Goal: Information Seeking & Learning: Learn about a topic

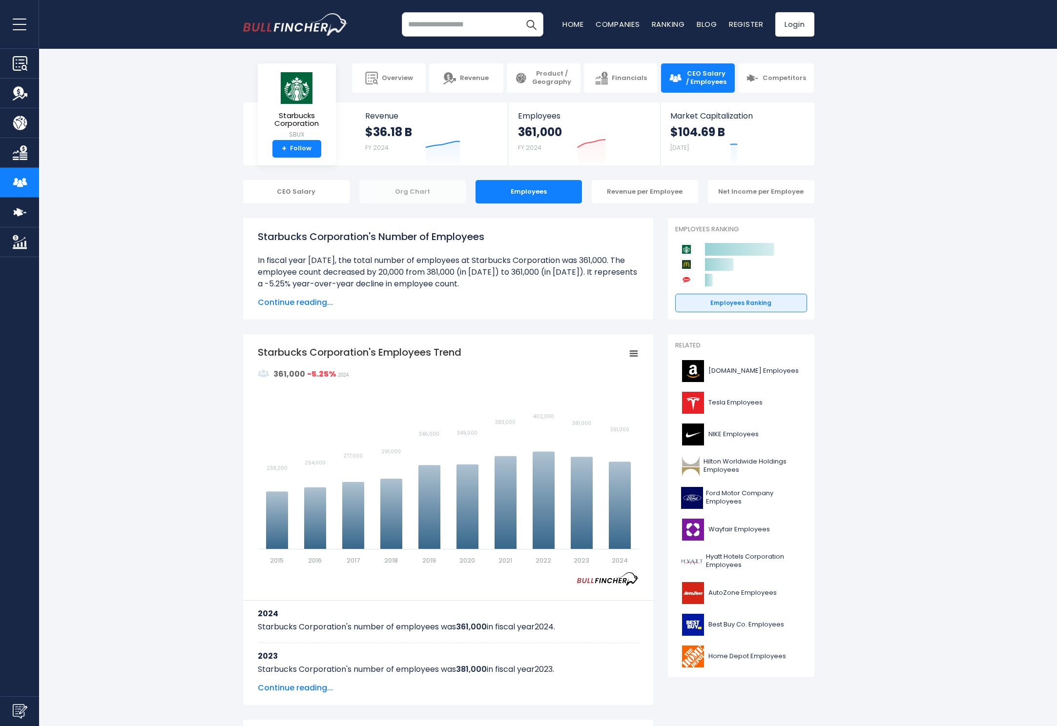
click at [409, 192] on div "Org Chart" at bounding box center [412, 191] width 106 height 23
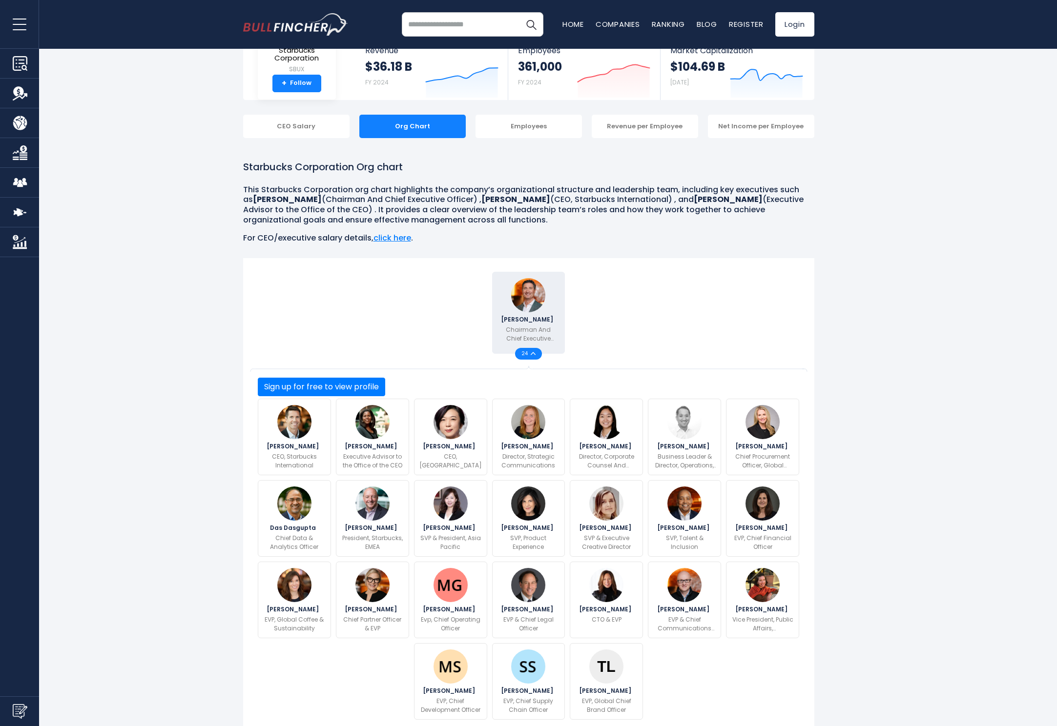
scroll to position [117, 0]
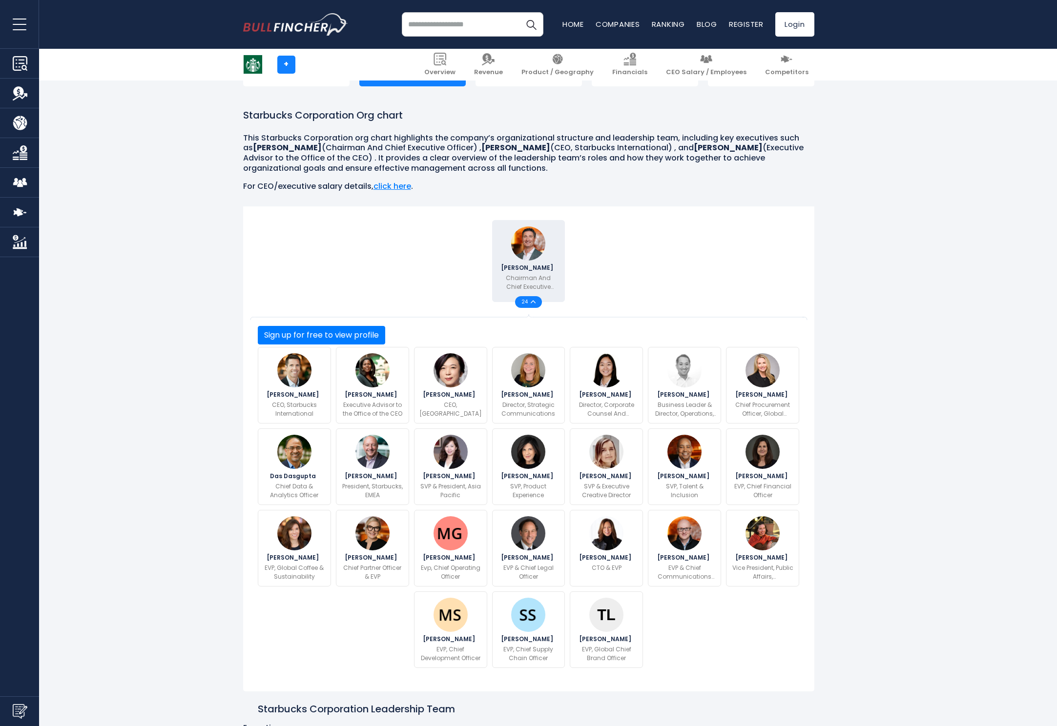
click at [456, 34] on input "search" at bounding box center [473, 24] width 142 height 24
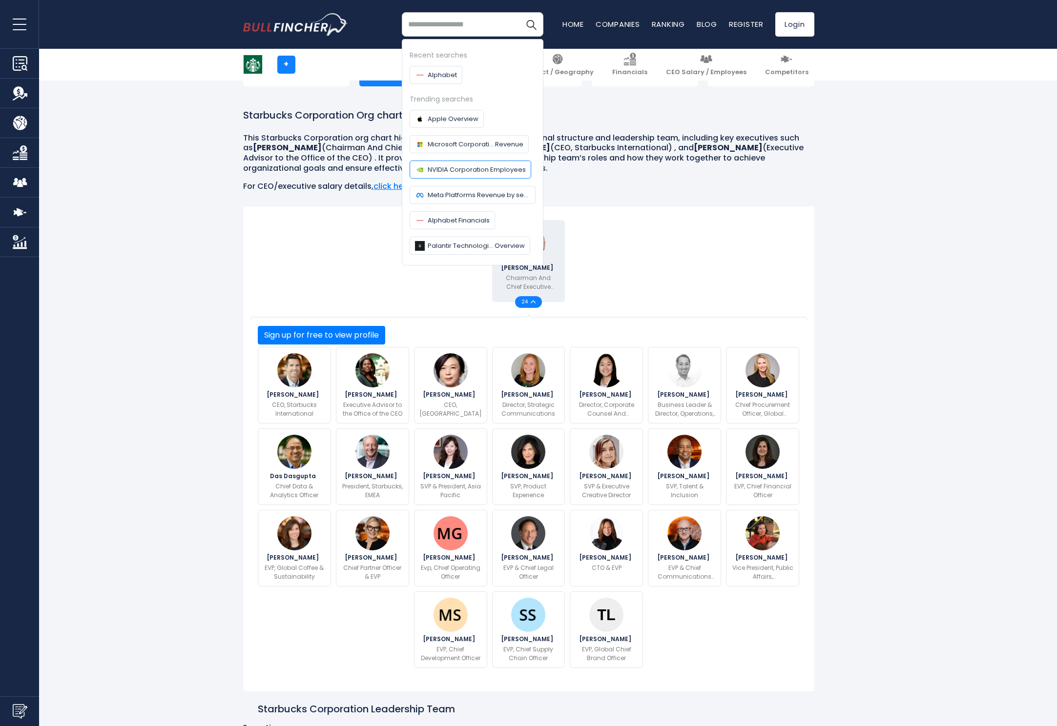
click at [471, 169] on span "NVIDIA Corporation Employees" at bounding box center [476, 169] width 98 height 10
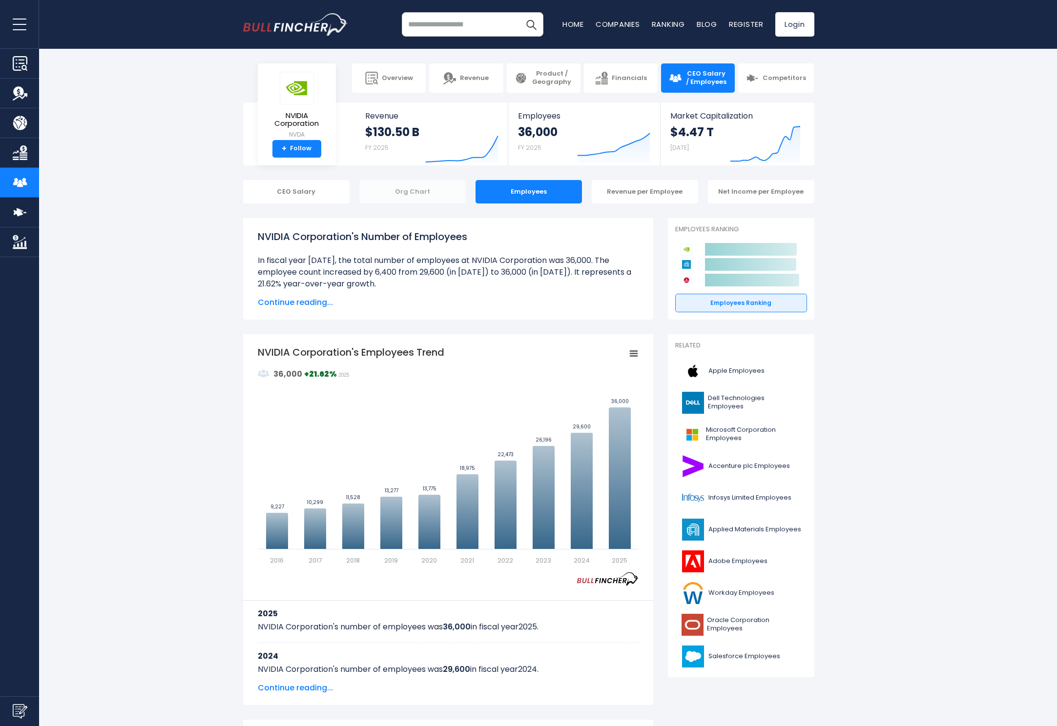
click at [417, 189] on div "Org Chart" at bounding box center [412, 191] width 106 height 23
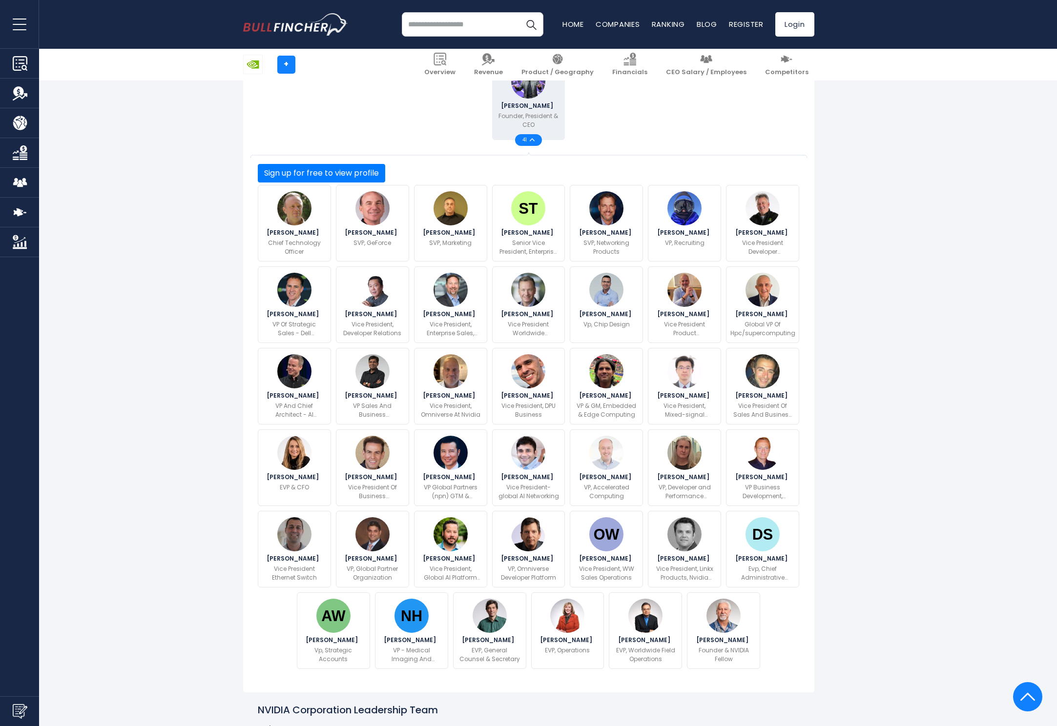
scroll to position [107, 0]
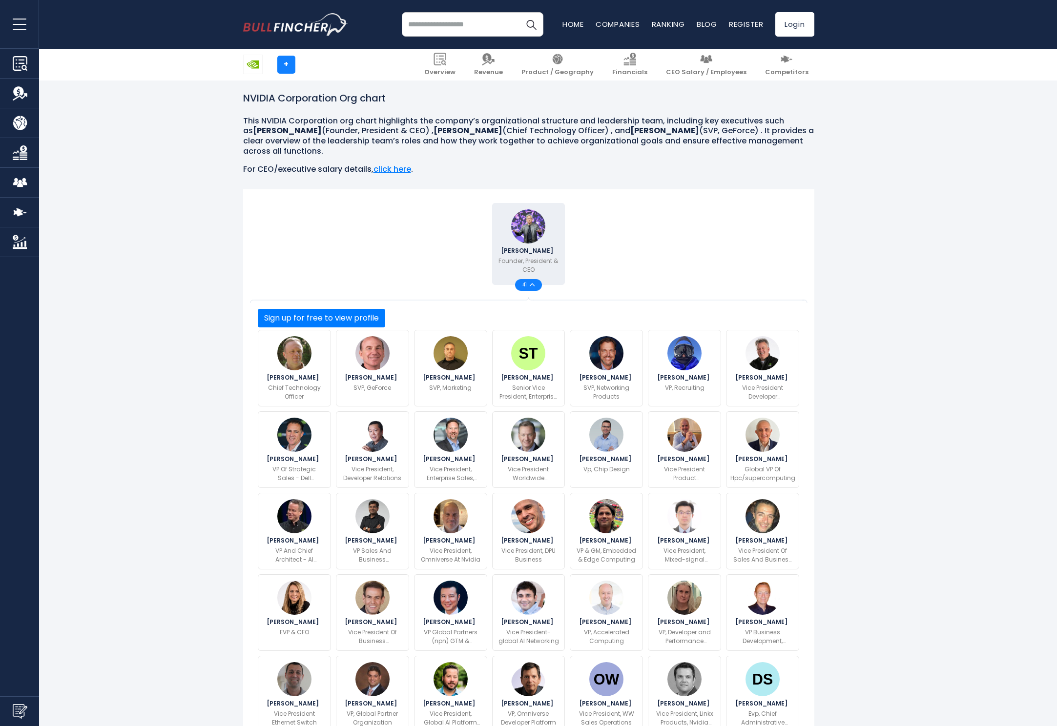
scroll to position [244, 0]
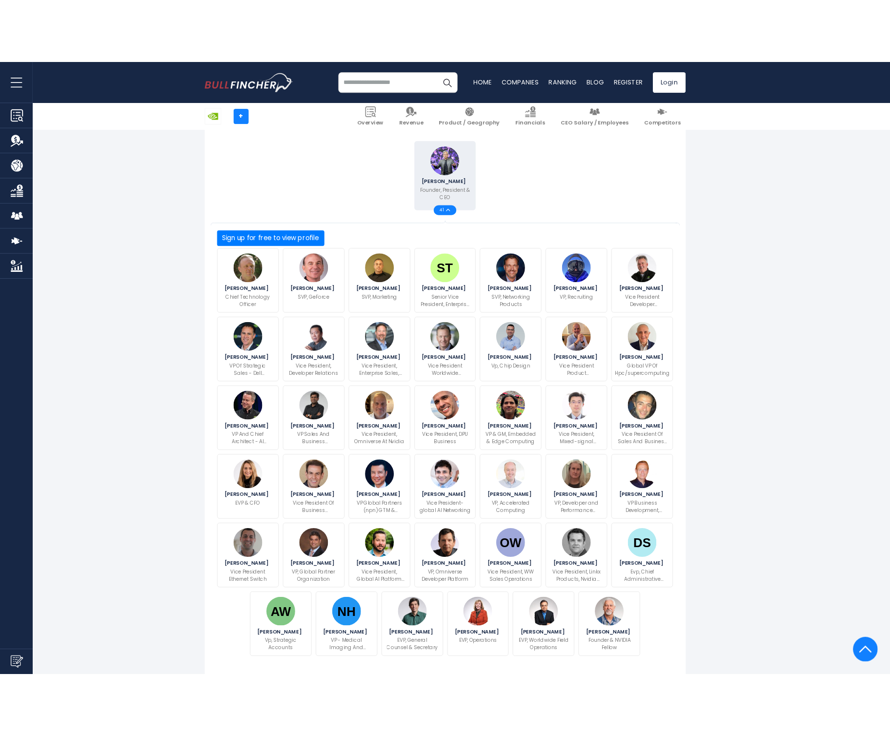
scroll to position [274, 0]
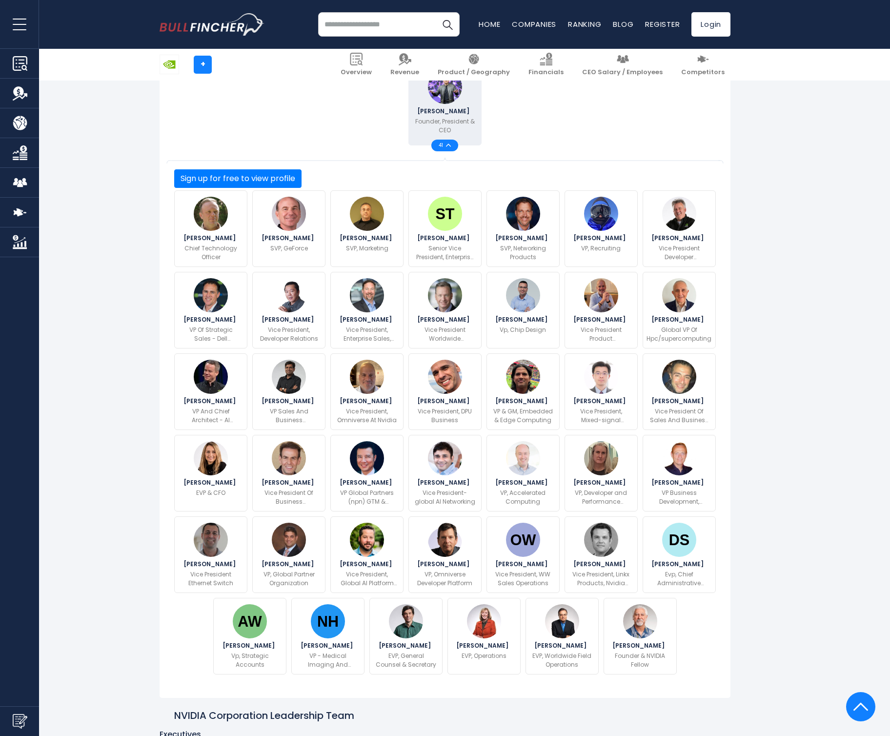
click at [387, 31] on input "search" at bounding box center [389, 24] width 142 height 24
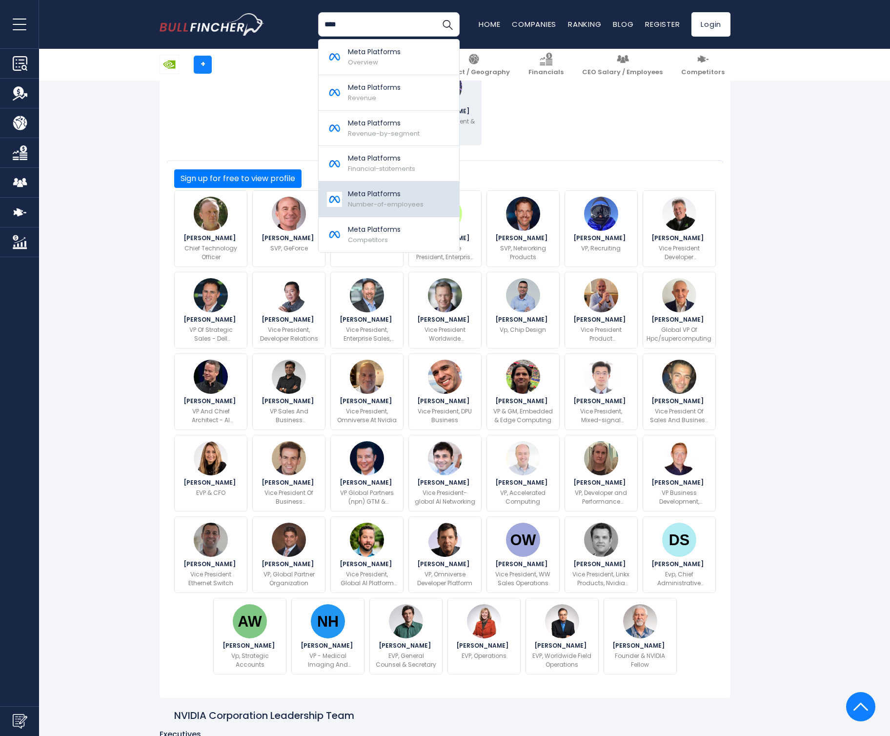
type input "****"
click at [376, 200] on span "Number-of-employees" at bounding box center [386, 204] width 76 height 9
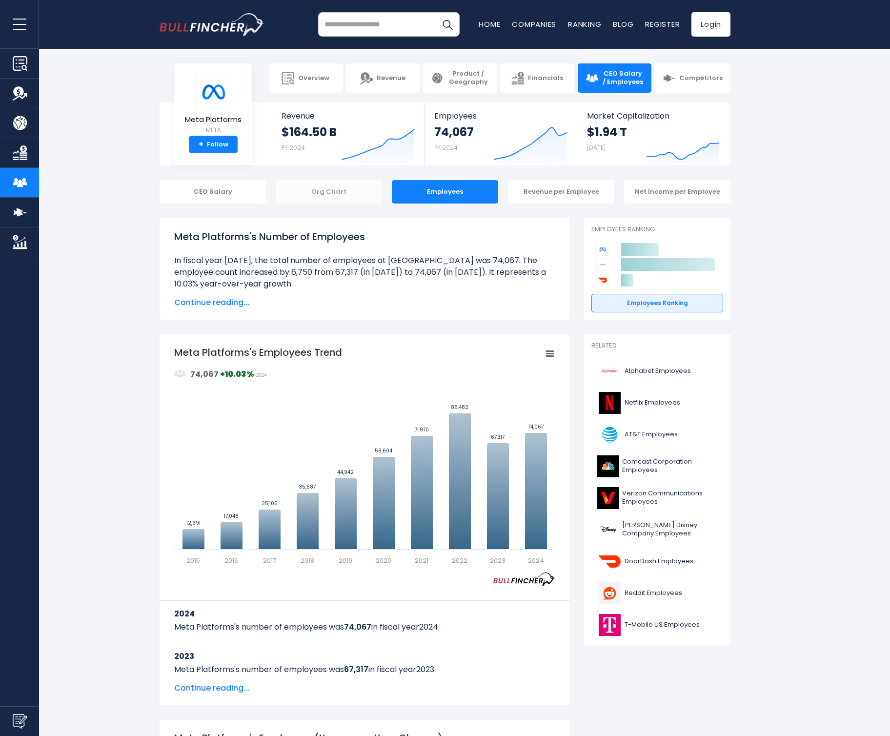
click at [347, 188] on div "Org Chart" at bounding box center [329, 191] width 106 height 23
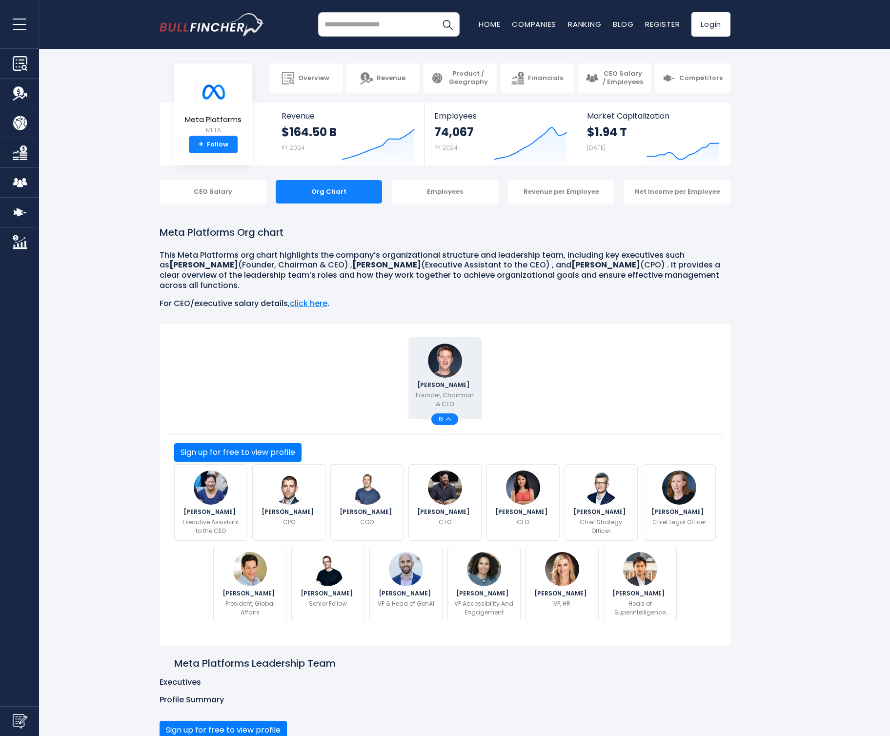
click at [192, 518] on p "Executive Assistant to the CEO" at bounding box center [211, 527] width 61 height 18
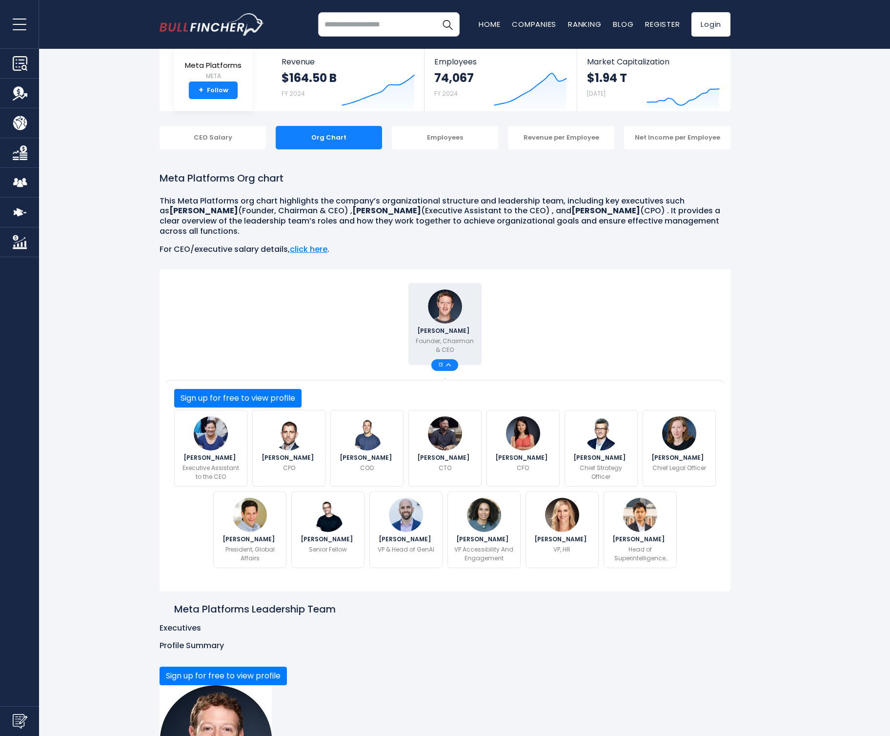
click at [192, 494] on div "Andrea Besmehn Executive Assistant to the CEO Chris Cox CPO COO CTO CFO" at bounding box center [445, 488] width 547 height 163
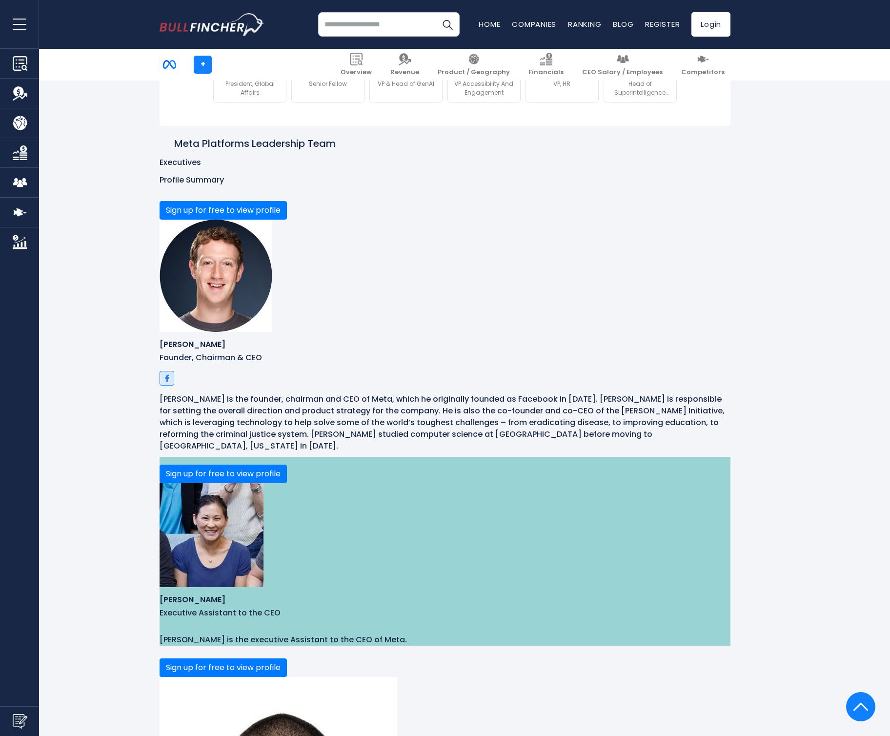
scroll to position [428, 0]
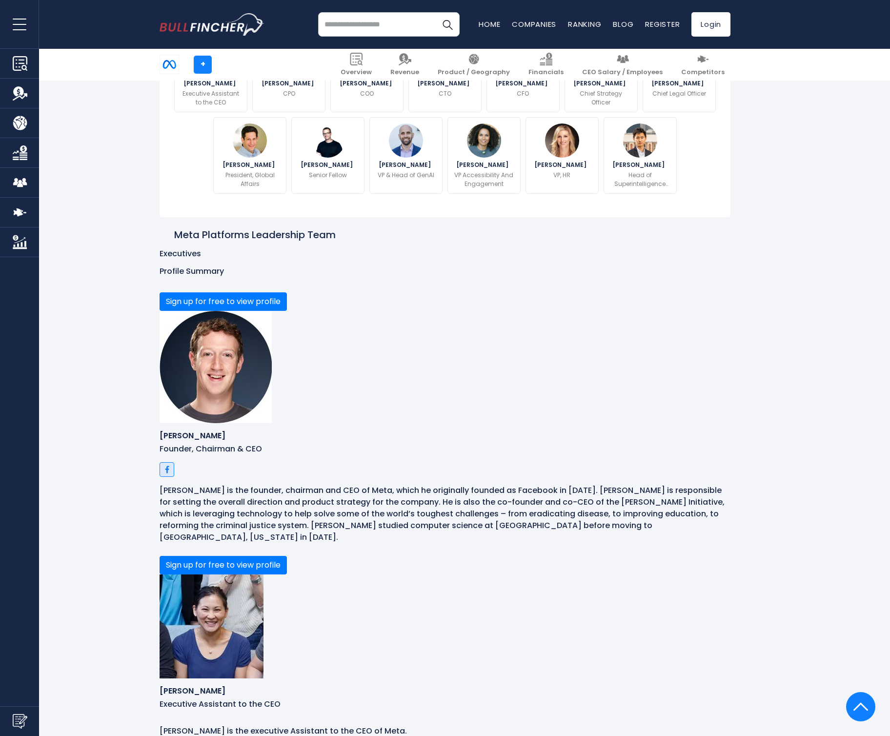
click at [187, 699] on p "Executive Assistant to the CEO" at bounding box center [445, 704] width 571 height 10
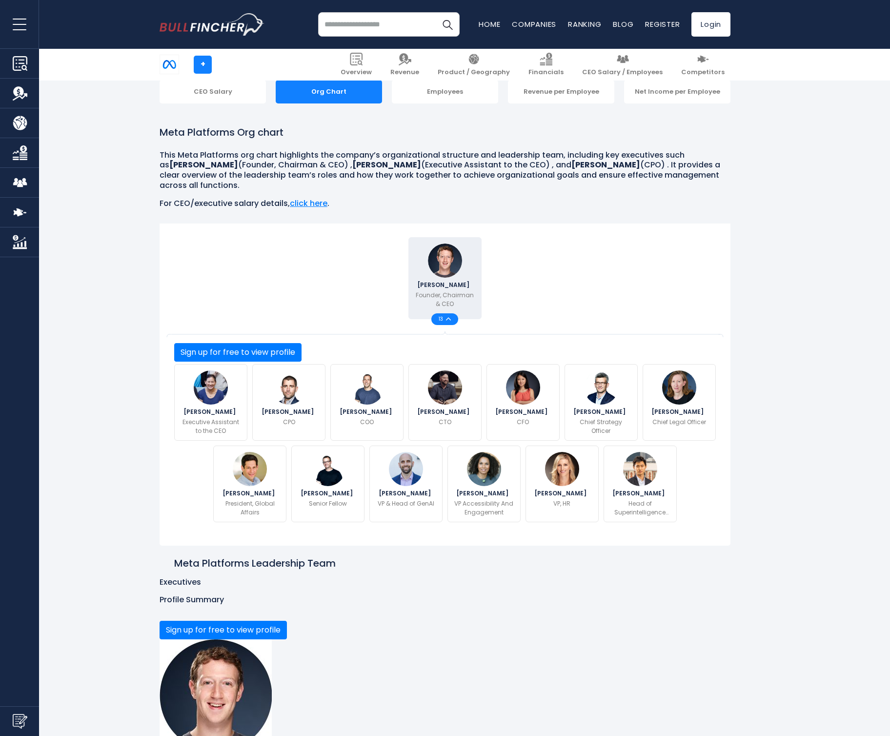
scroll to position [0, 0]
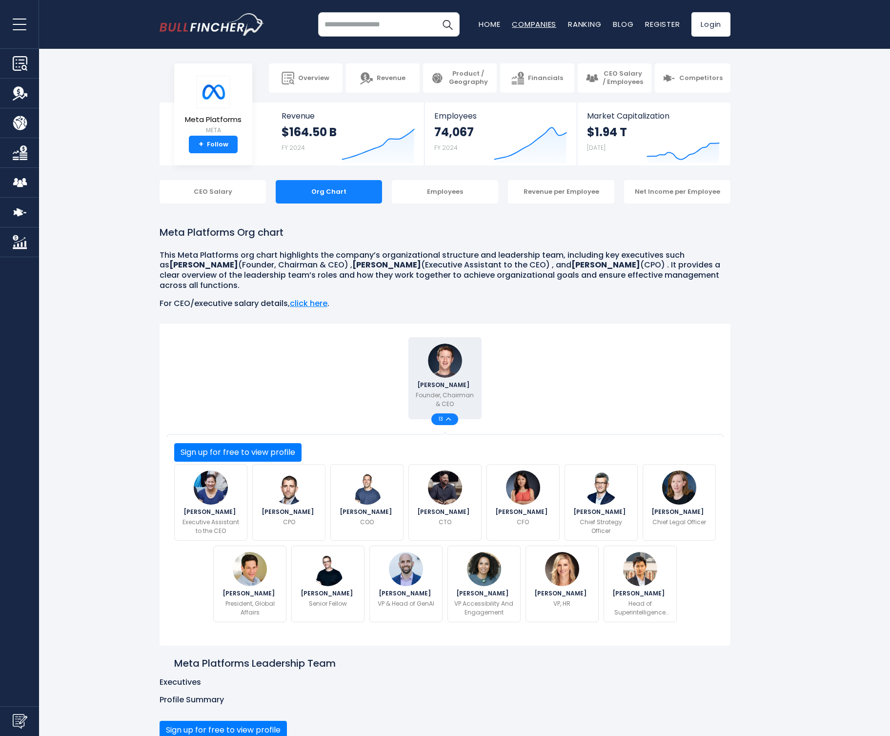
click at [539, 23] on link "Companies" at bounding box center [534, 24] width 44 height 10
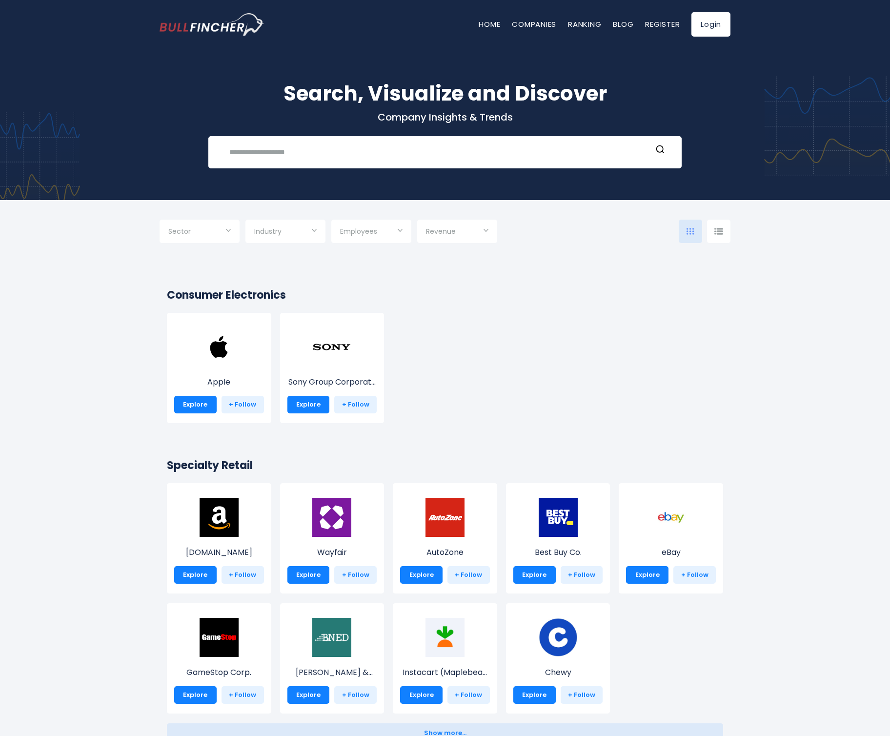
click at [724, 228] on div at bounding box center [718, 231] width 23 height 23
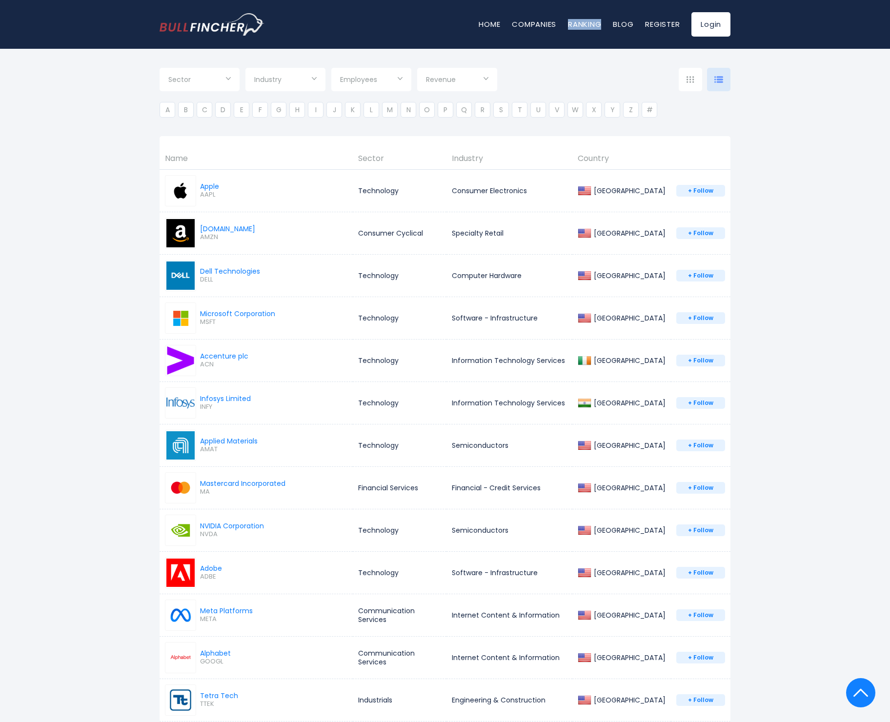
scroll to position [34, 0]
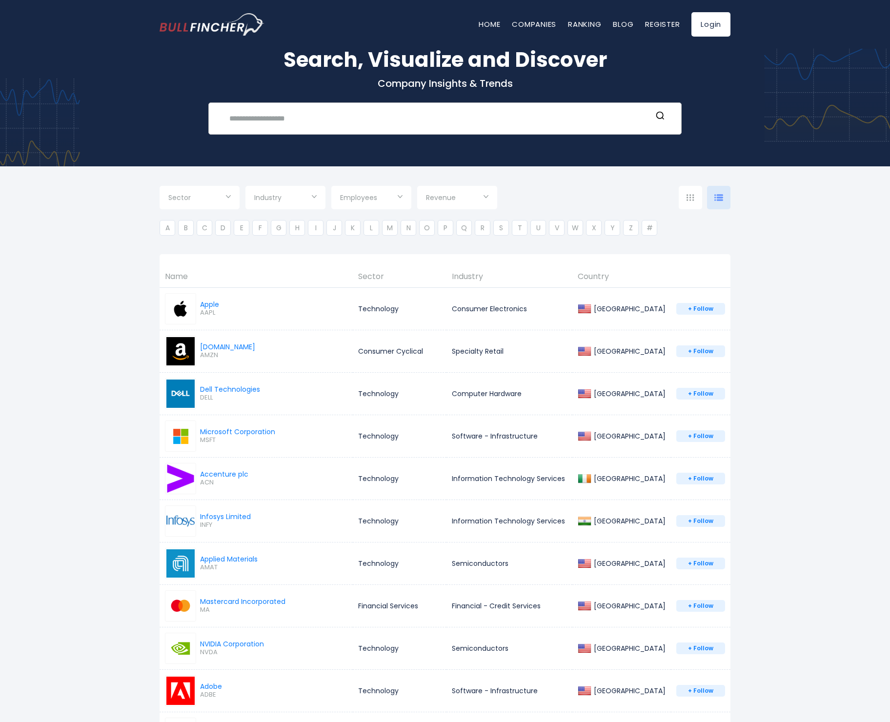
click at [300, 121] on input "text" at bounding box center [438, 118] width 428 height 18
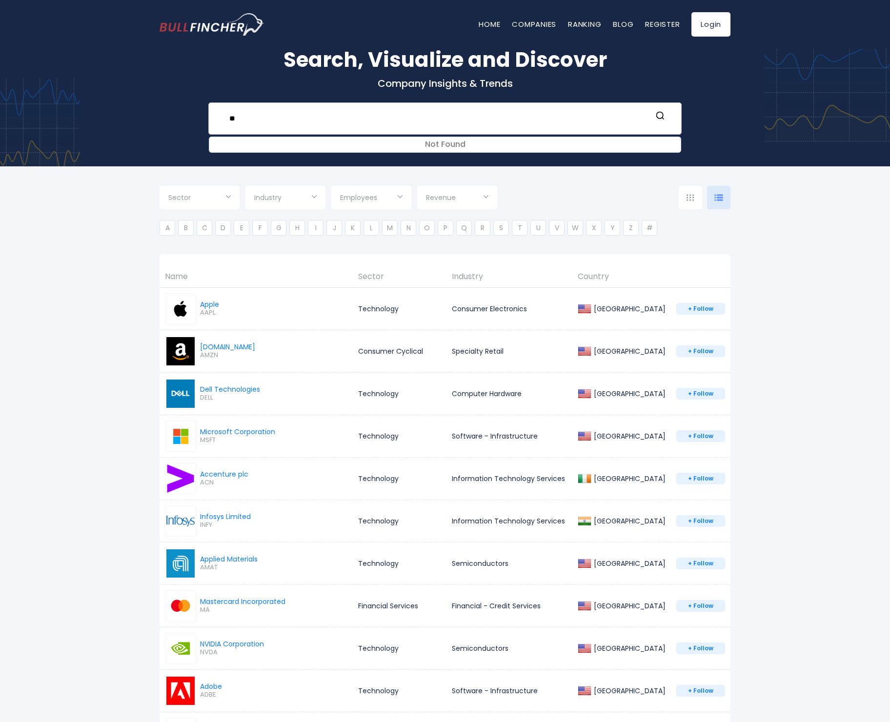
type input "*"
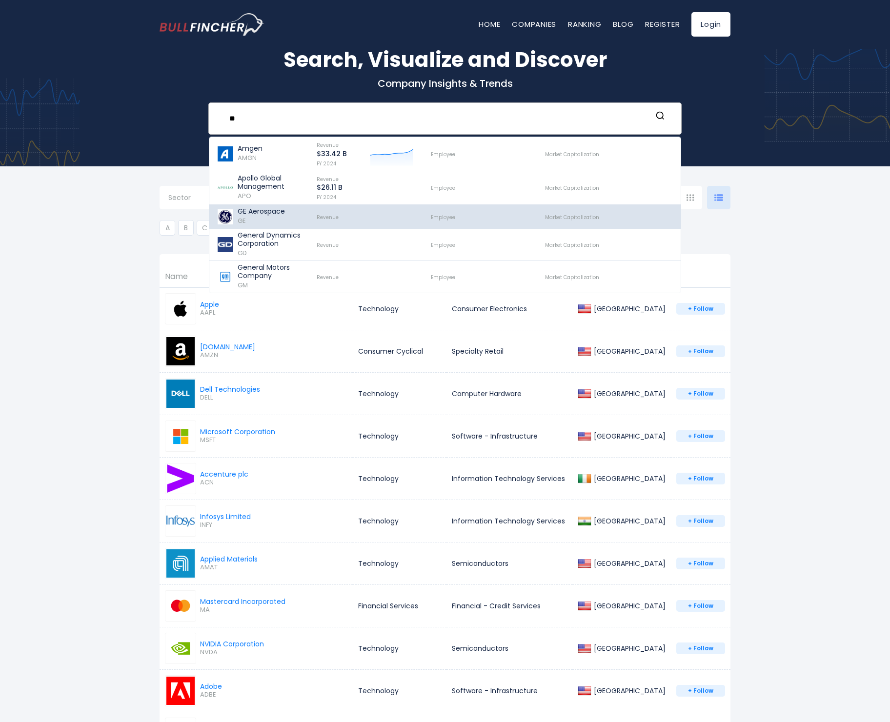
type input "**"
click at [277, 205] on link "Apollo Global Management APO Revenue $26.11 B FY 2024 Created with Highcharts 1…" at bounding box center [444, 188] width 471 height 34
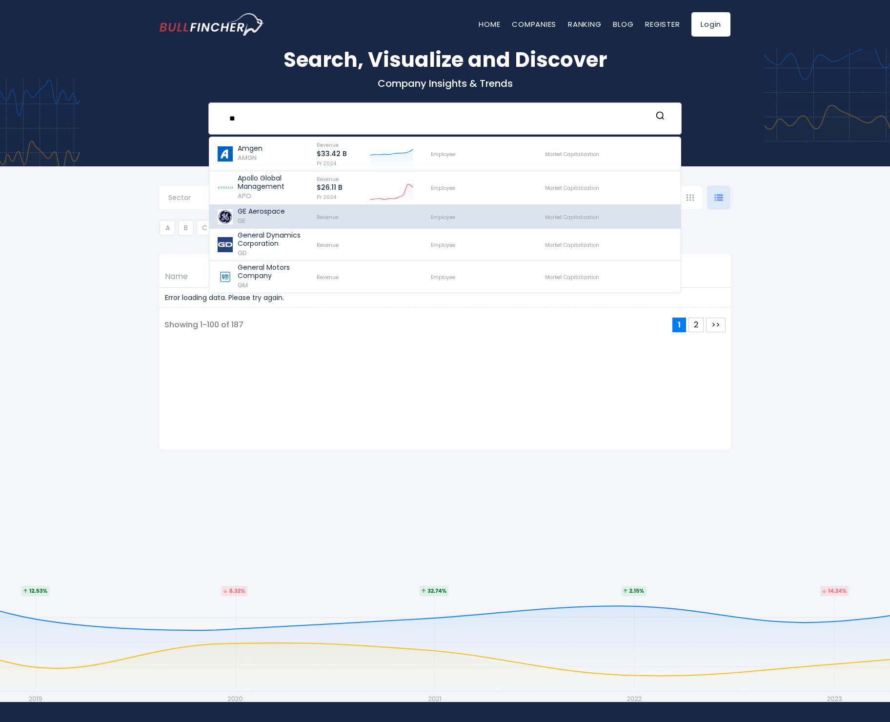
click at [270, 226] on div "GE Aerospace GE" at bounding box center [261, 216] width 47 height 19
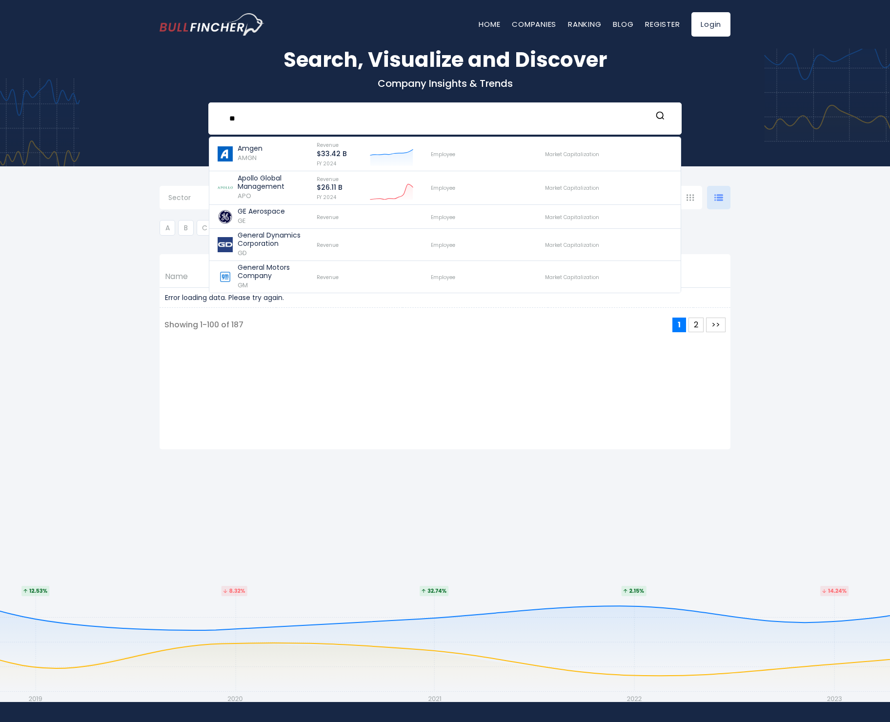
click at [111, 254] on div "Sector Technology Consumer Cyclical Industrials" at bounding box center [445, 356] width 890 height 381
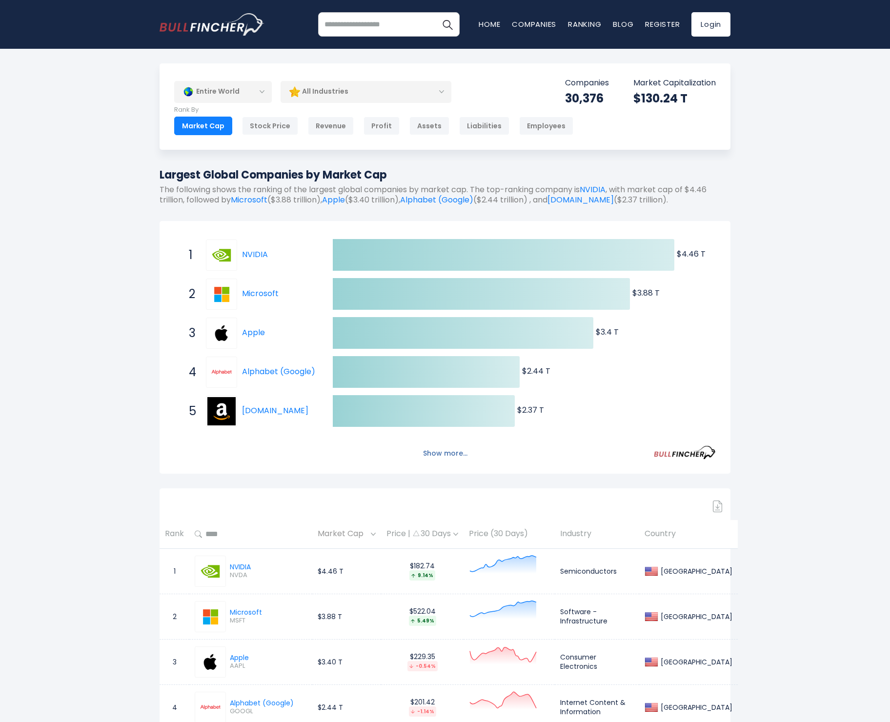
click at [457, 453] on button "Show more..." at bounding box center [445, 454] width 56 height 16
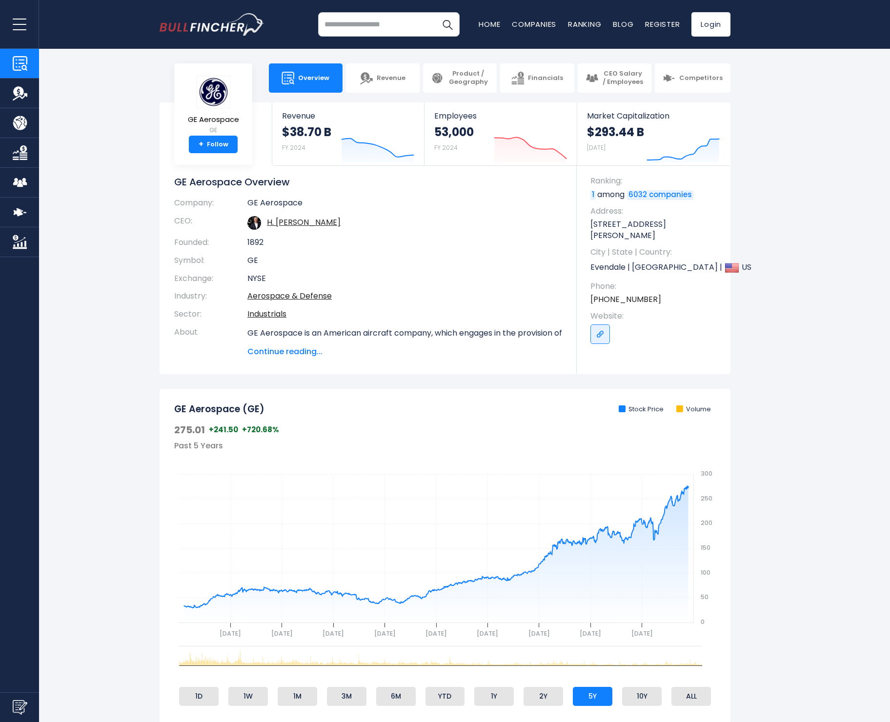
click at [119, 261] on section "GE Aerospace GE + Follow Revenue $38.70 B FY 2024 Created with Highcharts 12.1.…" at bounding box center [445, 238] width 890 height 272
click at [341, 28] on input "search" at bounding box center [389, 24] width 142 height 24
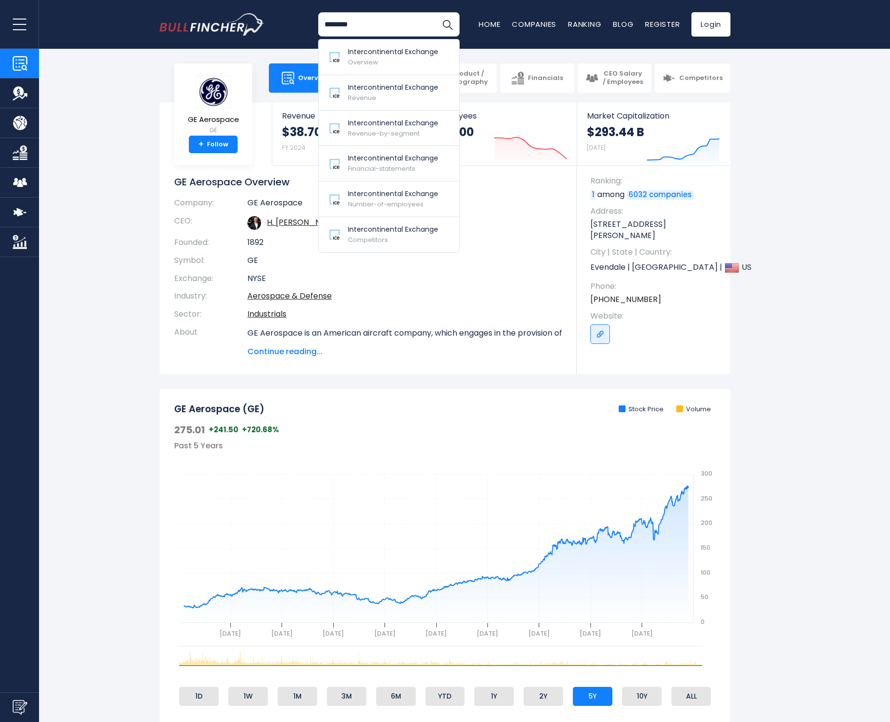
type input "********"
drag, startPoint x: 341, startPoint y: 28, endPoint x: 380, endPoint y: 57, distance: 48.8
click at [380, 57] on div "Intercontinental Exchange Overview" at bounding box center [393, 57] width 90 height 20
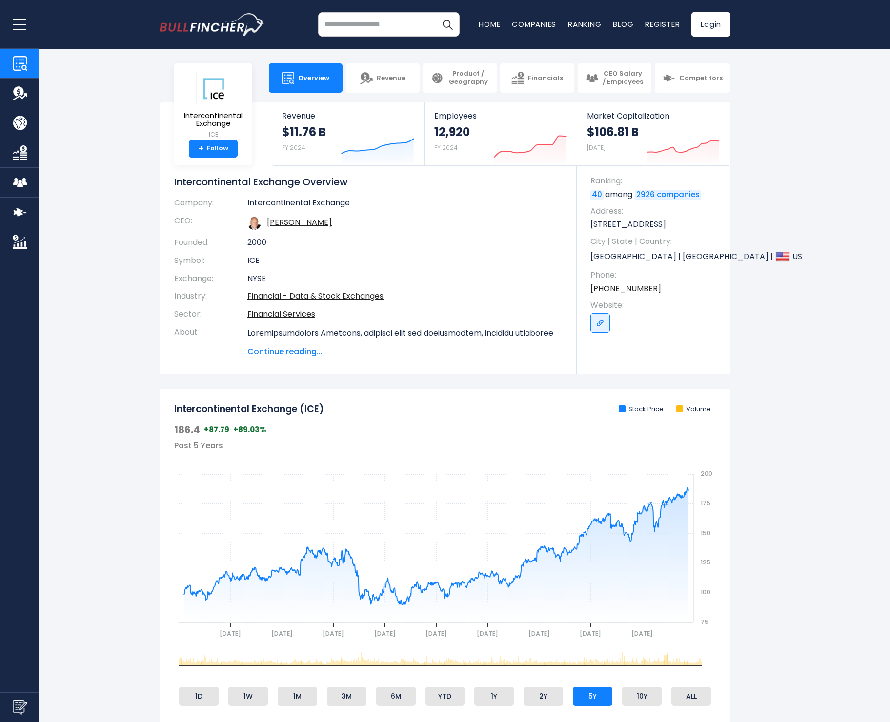
click at [345, 29] on input "search" at bounding box center [389, 24] width 142 height 24
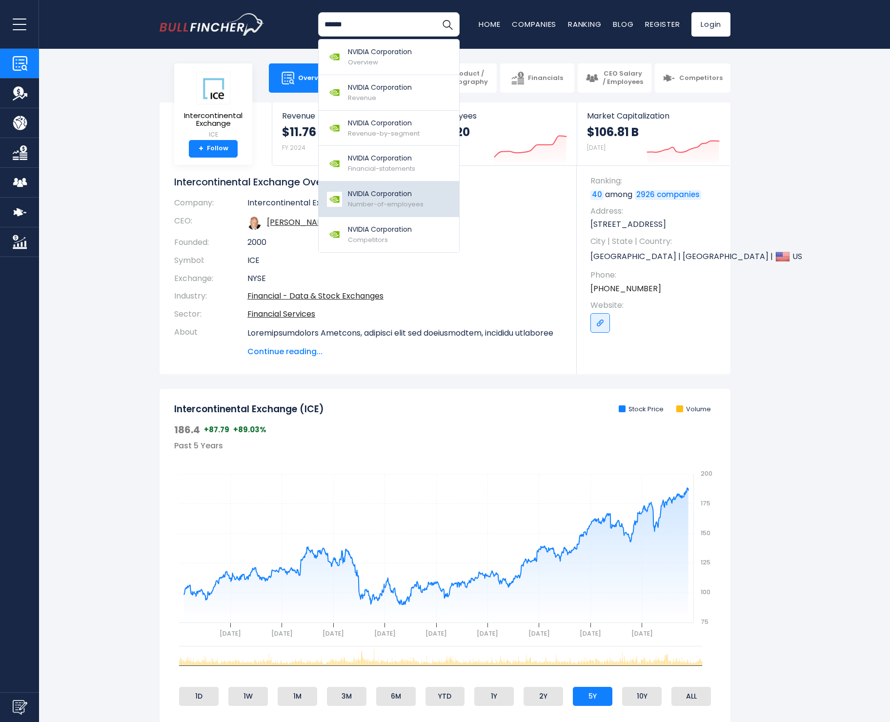
type input "******"
click at [376, 200] on span "Number-of-employees" at bounding box center [386, 204] width 76 height 9
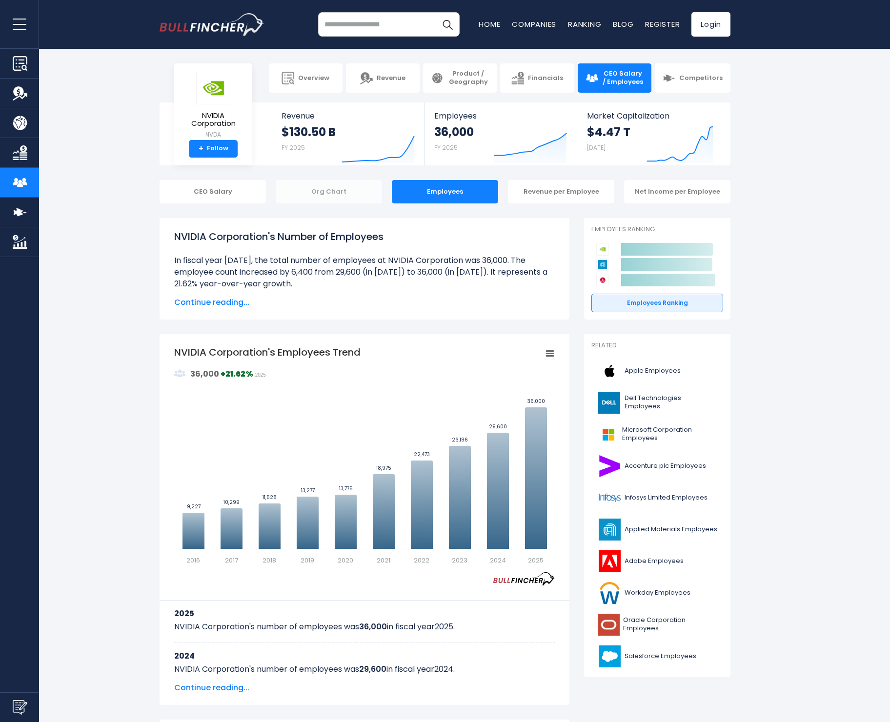
click at [332, 193] on div "Org Chart" at bounding box center [329, 191] width 106 height 23
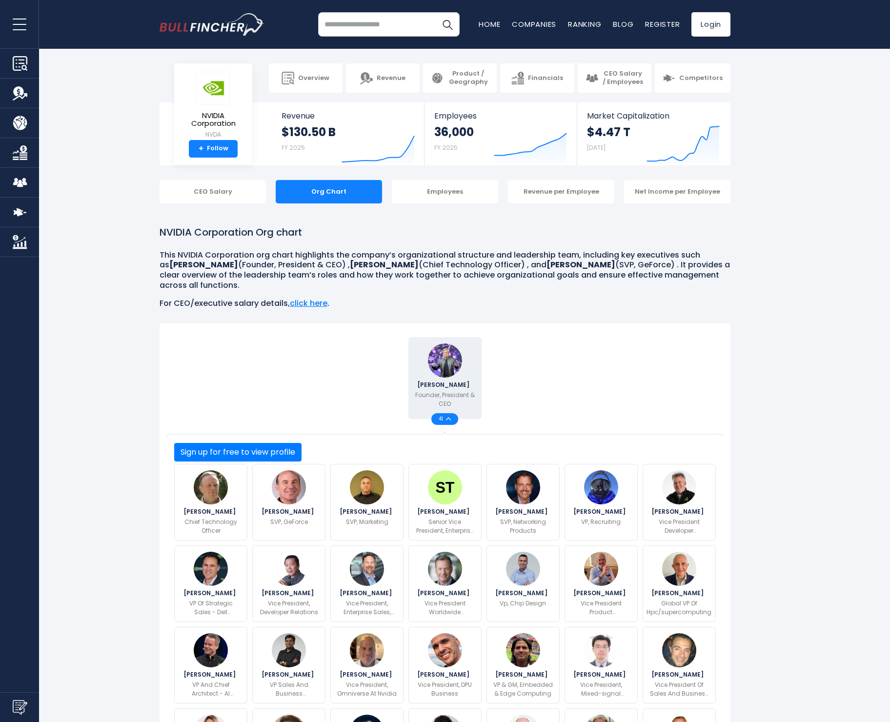
click at [353, 31] on input "search" at bounding box center [389, 24] width 142 height 24
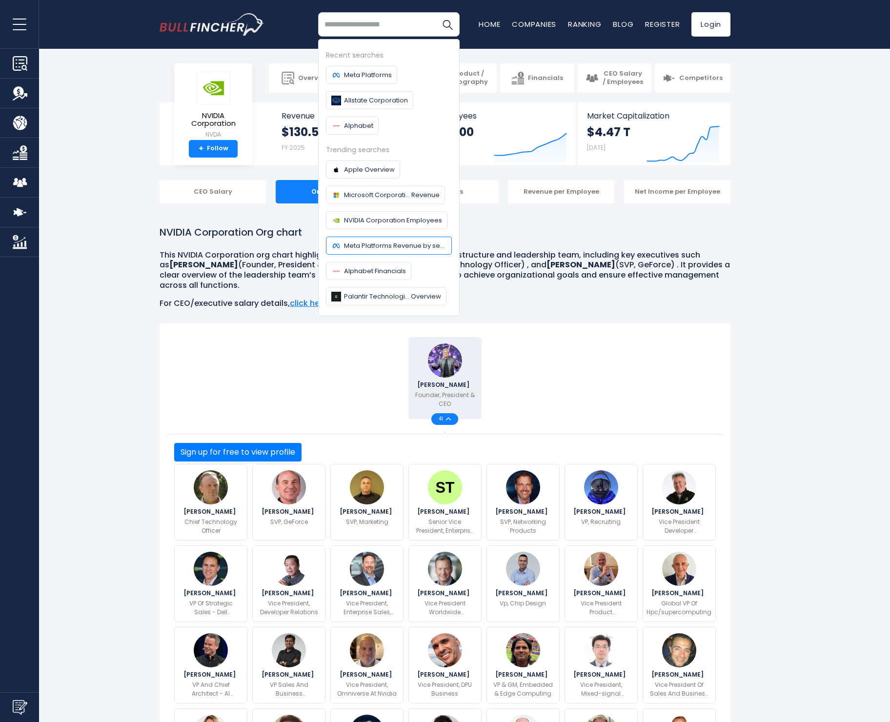
click at [367, 251] on link "Meta Platforms Revenue by segment" at bounding box center [389, 246] width 126 height 18
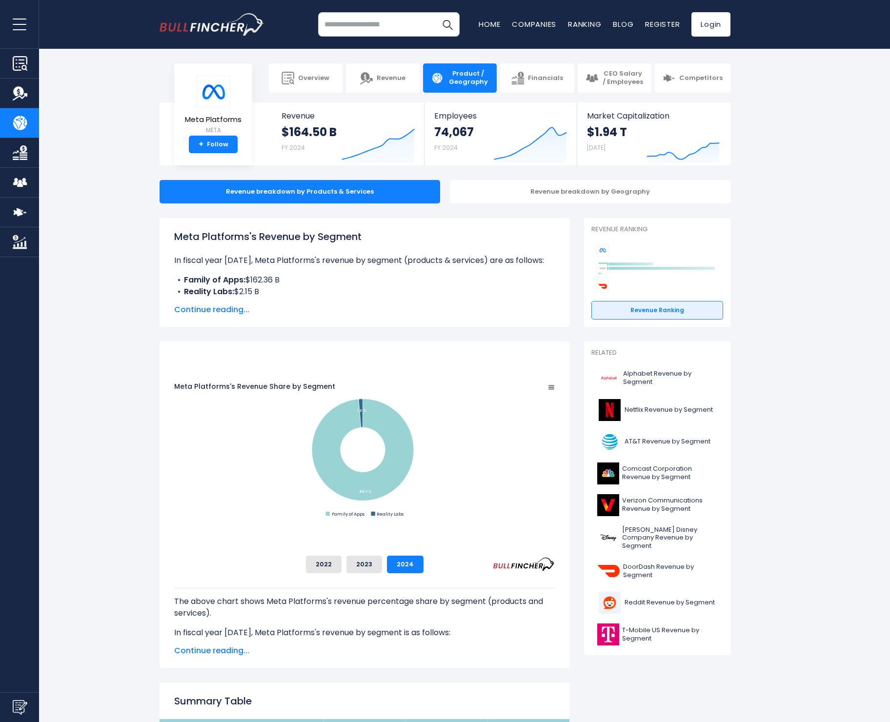
click at [632, 77] on span "CEO Salary / Employees" at bounding box center [622, 78] width 41 height 17
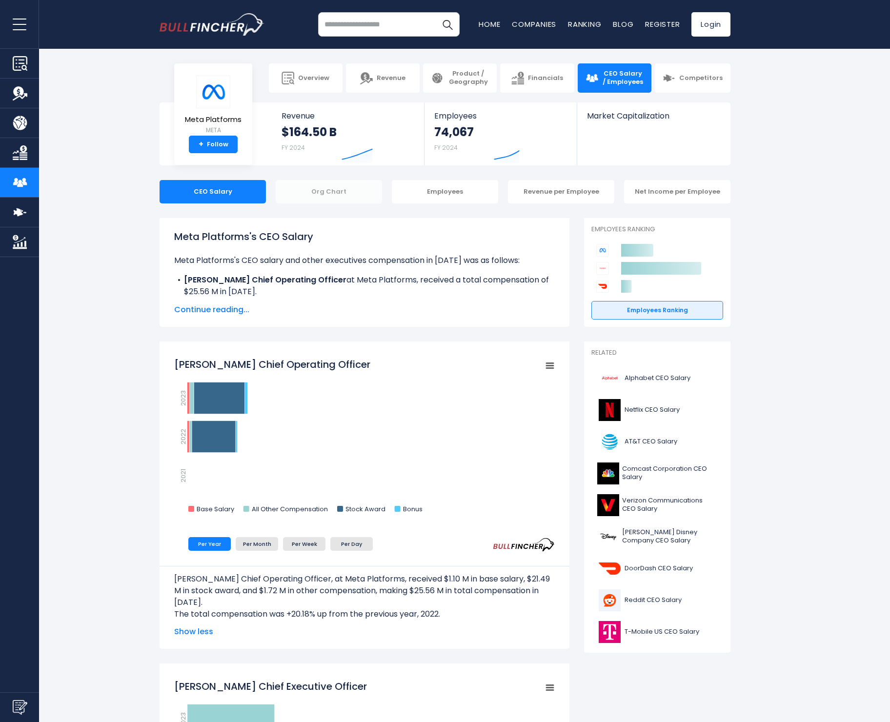
click at [334, 192] on div "Org Chart" at bounding box center [329, 191] width 106 height 23
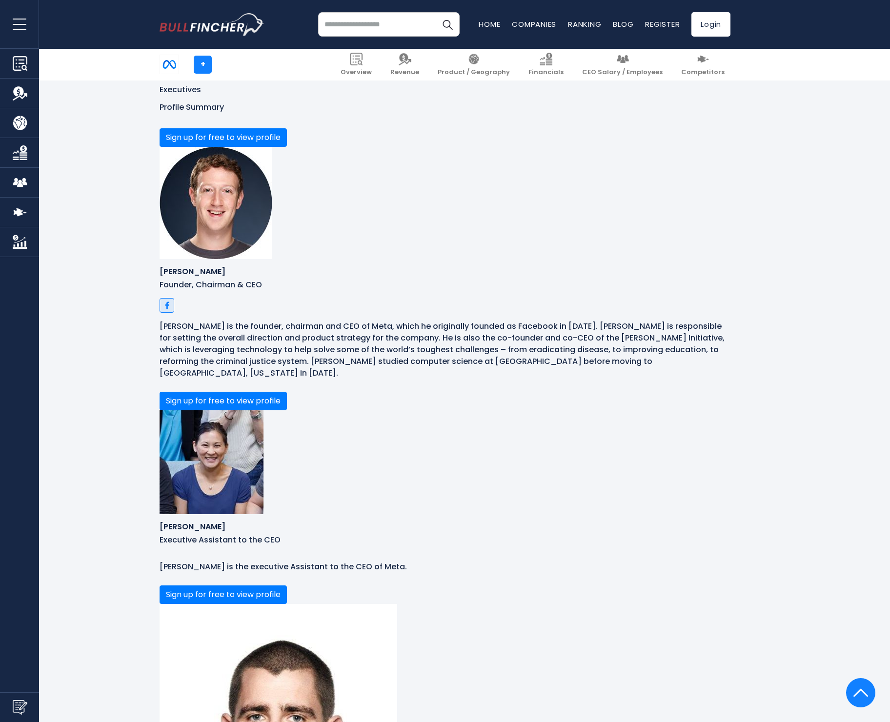
scroll to position [590, 0]
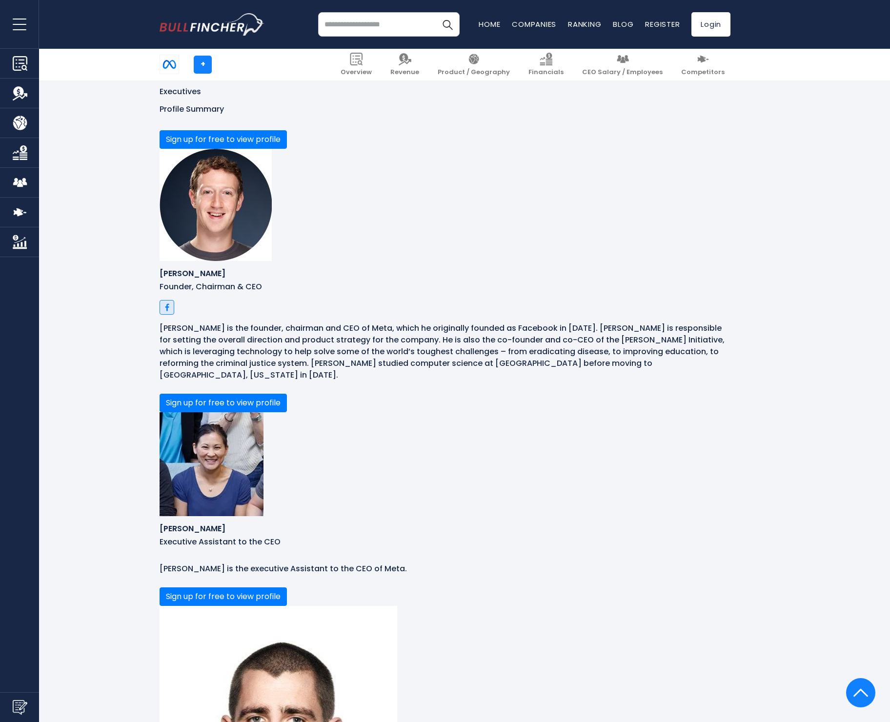
click at [322, 563] on p "[PERSON_NAME] is the executive Assistant to the CEO of Meta." at bounding box center [445, 569] width 571 height 12
click at [326, 563] on div "[PERSON_NAME] is the executive Assistant to the CEO of Meta. More" at bounding box center [445, 569] width 571 height 12
drag, startPoint x: 281, startPoint y: 269, endPoint x: 341, endPoint y: 267, distance: 59.6
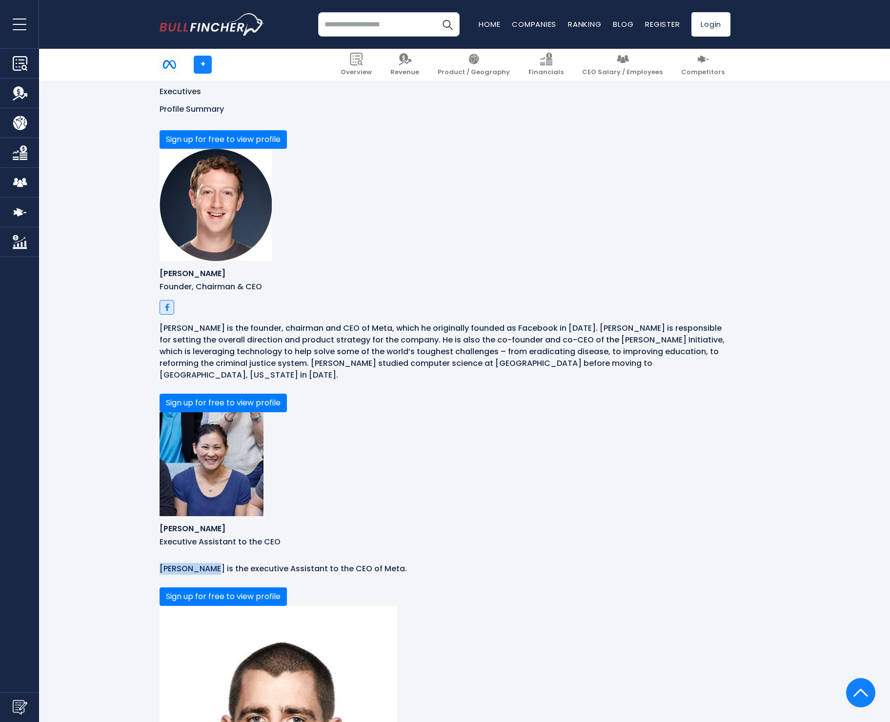
click at [341, 563] on div "[PERSON_NAME] is the executive Assistant to the CEO of Meta. More" at bounding box center [445, 569] width 571 height 12
drag, startPoint x: 359, startPoint y: 270, endPoint x: 460, endPoint y: 274, distance: 101.6
click at [460, 563] on p "[PERSON_NAME] is the executive Assistant to the CEO of Meta." at bounding box center [445, 569] width 571 height 12
click at [469, 563] on div "[PERSON_NAME] is the executive Assistant to the CEO of Meta. More" at bounding box center [445, 569] width 571 height 12
click at [509, 563] on p "[PERSON_NAME] is the executive Assistant to the CEO of Meta." at bounding box center [445, 569] width 571 height 12
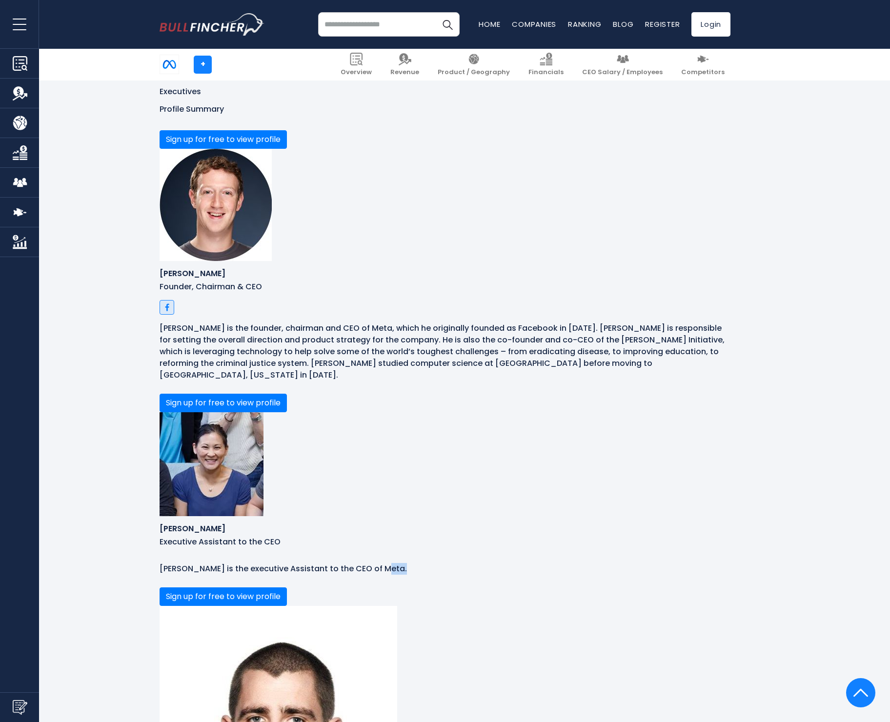
click at [509, 563] on p "[PERSON_NAME] is the executive Assistant to the CEO of Meta." at bounding box center [445, 569] width 571 height 12
click at [458, 563] on div "[PERSON_NAME] is the executive Assistant to the CEO of Meta. More" at bounding box center [445, 569] width 571 height 12
drag, startPoint x: 469, startPoint y: 269, endPoint x: 495, endPoint y: 265, distance: 25.6
click at [495, 563] on p "[PERSON_NAME] is the executive Assistant to the CEO of Meta." at bounding box center [445, 569] width 571 height 12
click at [407, 563] on div "[PERSON_NAME] is the executive Assistant to the CEO of Meta. More" at bounding box center [445, 569] width 571 height 12
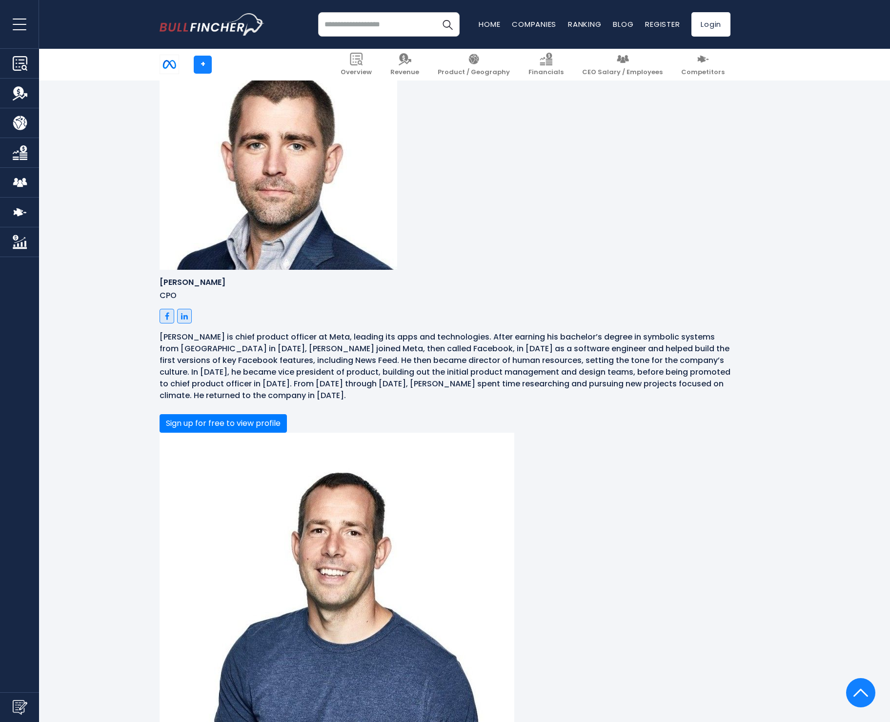
scroll to position [1224, 0]
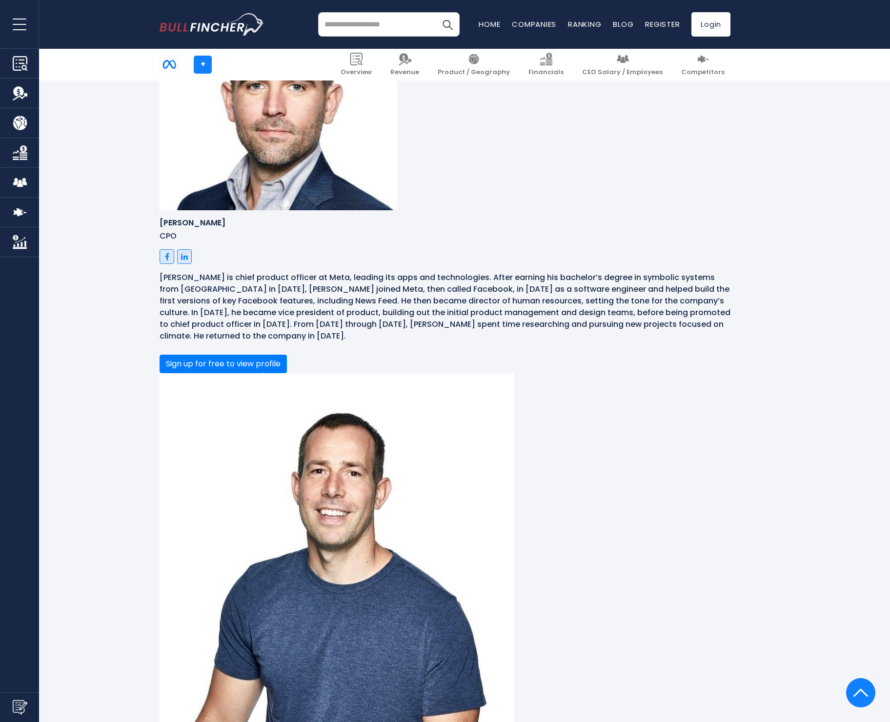
drag, startPoint x: 886, startPoint y: 337, endPoint x: 857, endPoint y: 338, distance: 28.3
